Goal: Task Accomplishment & Management: Manage account settings

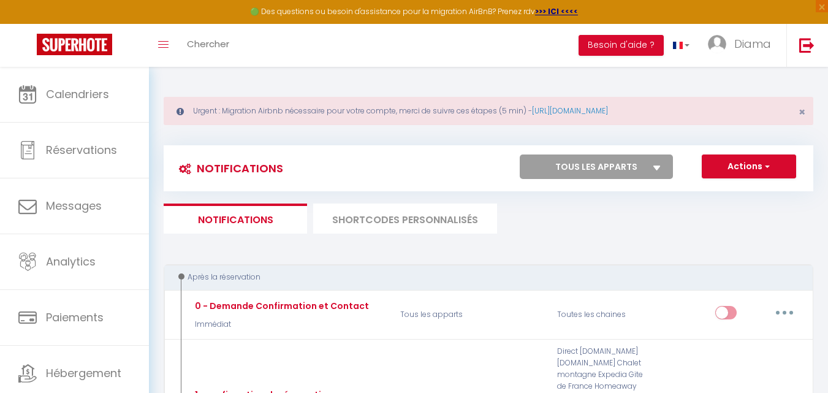
scroll to position [2056, 0]
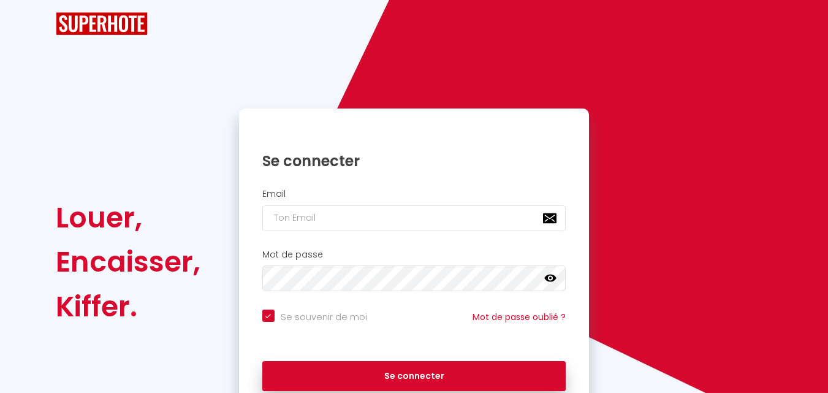
checkbox input "true"
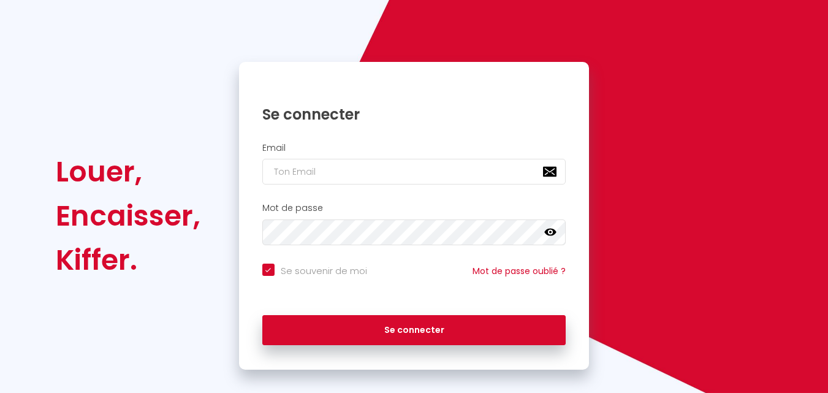
scroll to position [83, 0]
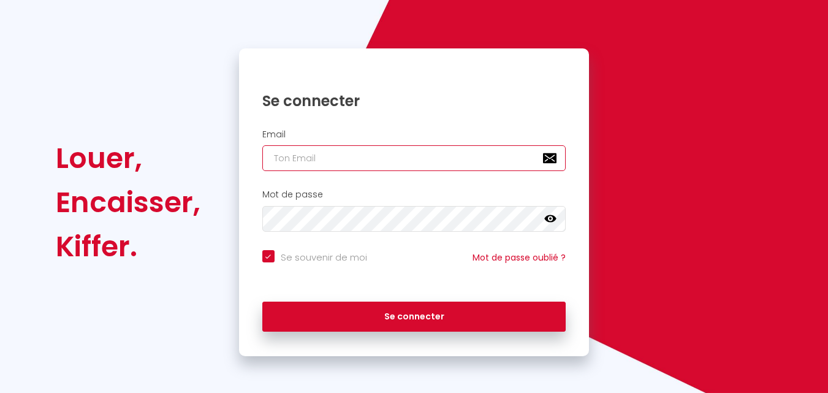
type input "[EMAIL_ADDRESS][DOMAIN_NAME]"
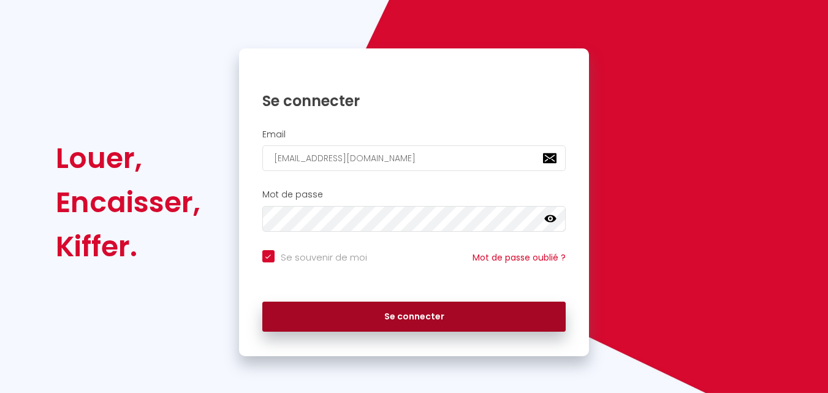
click at [295, 314] on button "Se connecter" at bounding box center [414, 317] width 304 height 31
checkbox input "true"
